Goal: Transaction & Acquisition: Purchase product/service

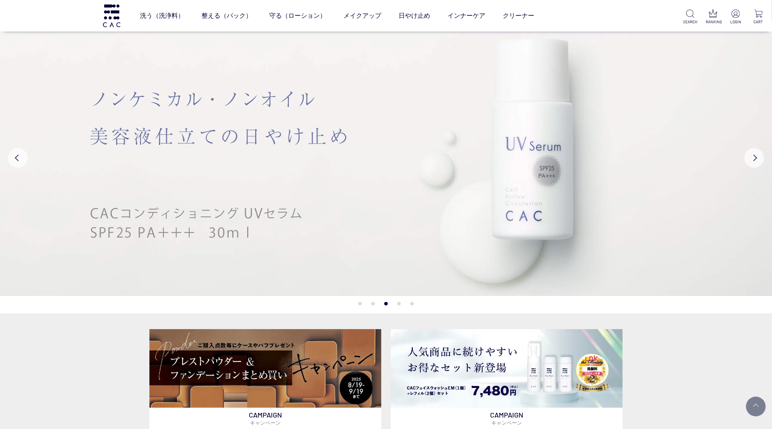
scroll to position [321, 0]
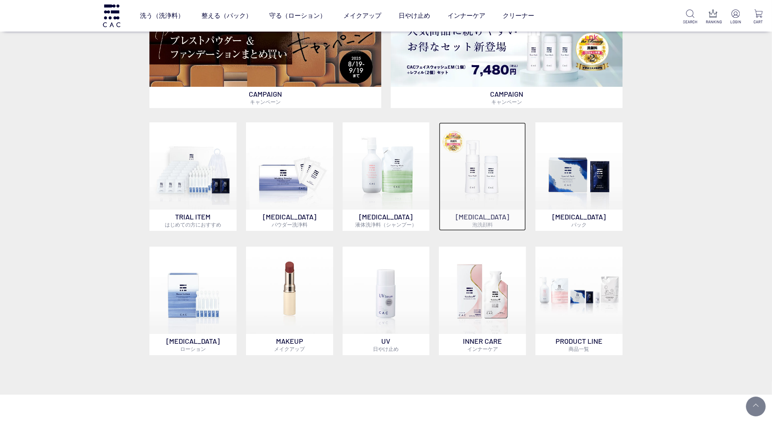
click at [486, 138] on img at bounding box center [482, 165] width 87 height 87
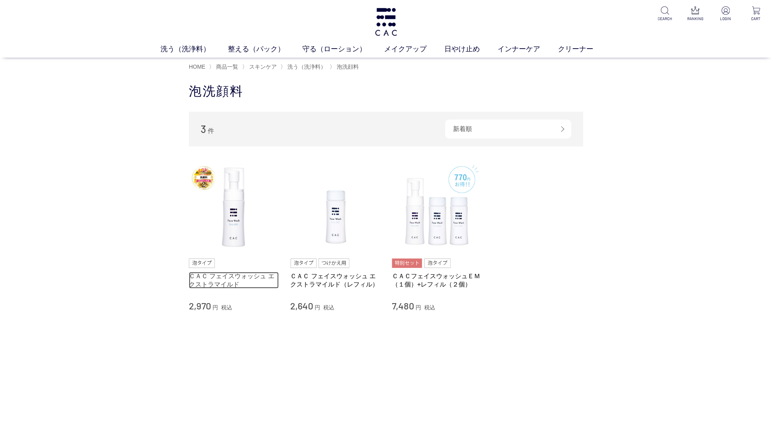
drag, startPoint x: 237, startPoint y: 275, endPoint x: 245, endPoint y: 273, distance: 8.1
click at [237, 275] on link "ＣＡＣ フェイスウォッシュ エクストラマイルド" at bounding box center [234, 280] width 90 height 17
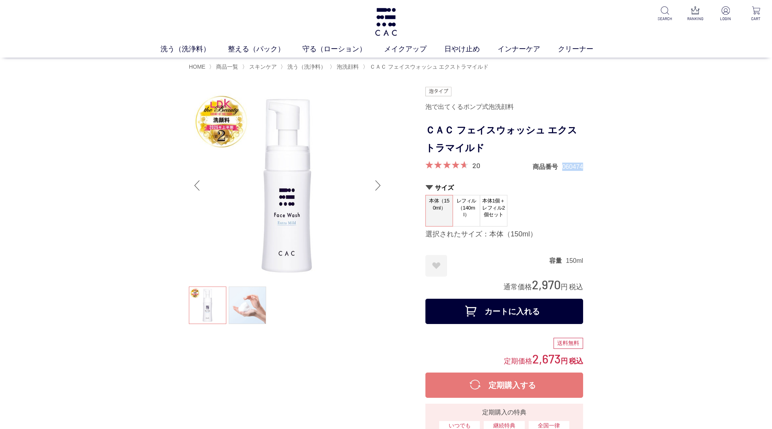
drag, startPoint x: 586, startPoint y: 165, endPoint x: 561, endPoint y: 167, distance: 24.9
copy dl "商品番号 060474"
click at [473, 211] on span "レフィル（140ml）" at bounding box center [466, 206] width 27 height 25
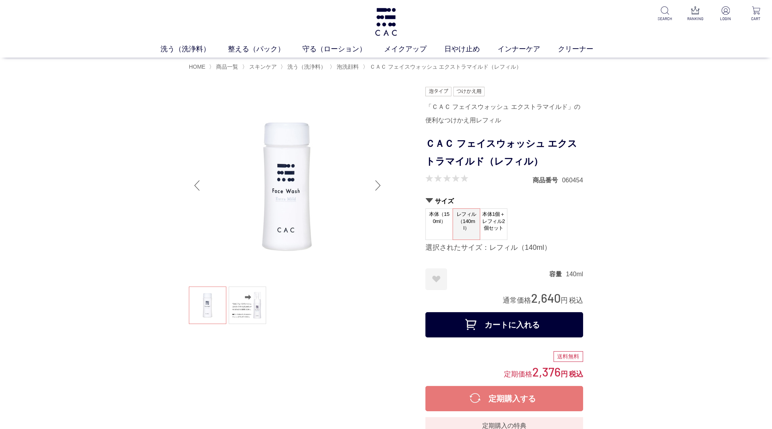
click at [579, 185] on form "「ＣＡＣ フェイスウォッシュ エクストラマイルド」の便利なつけかえ用レフィル ＣＡＣ フェイスウォッシュ エクストラマイルド（レフィル） 商品番号 06045…" at bounding box center [504, 214] width 158 height 254
drag, startPoint x: 584, startPoint y: 180, endPoint x: 557, endPoint y: 185, distance: 27.0
